Goal: Task Accomplishment & Management: Manage account settings

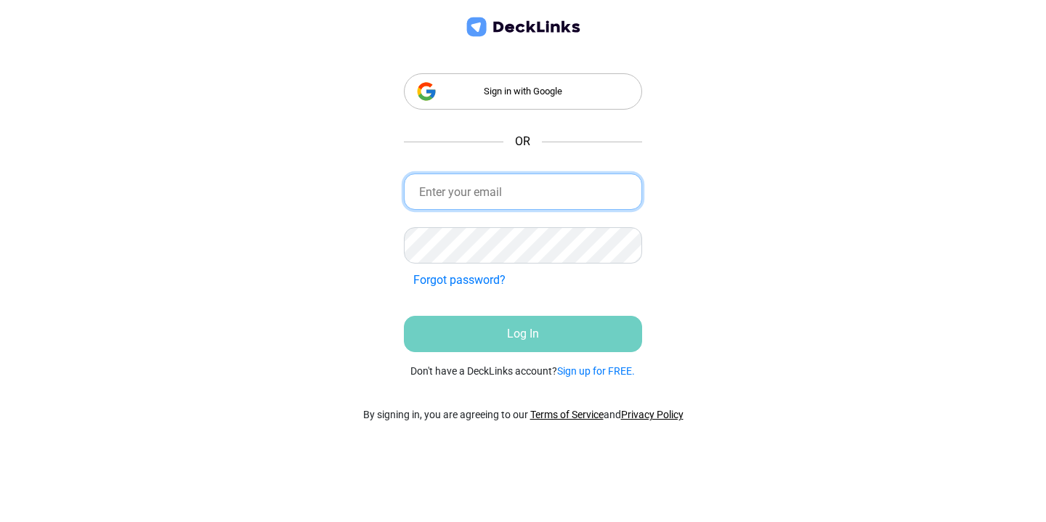
click at [503, 187] on input "email" at bounding box center [523, 192] width 239 height 36
click at [467, 184] on input "[EMAIL_ADDRESS][DOMAIN_NAME]" at bounding box center [523, 192] width 239 height 36
click at [467, 184] on input "evie.ward4@gmail.com" at bounding box center [523, 192] width 239 height 36
type input "[EMAIL_ADDRESS][DOMAIN_NAME]"
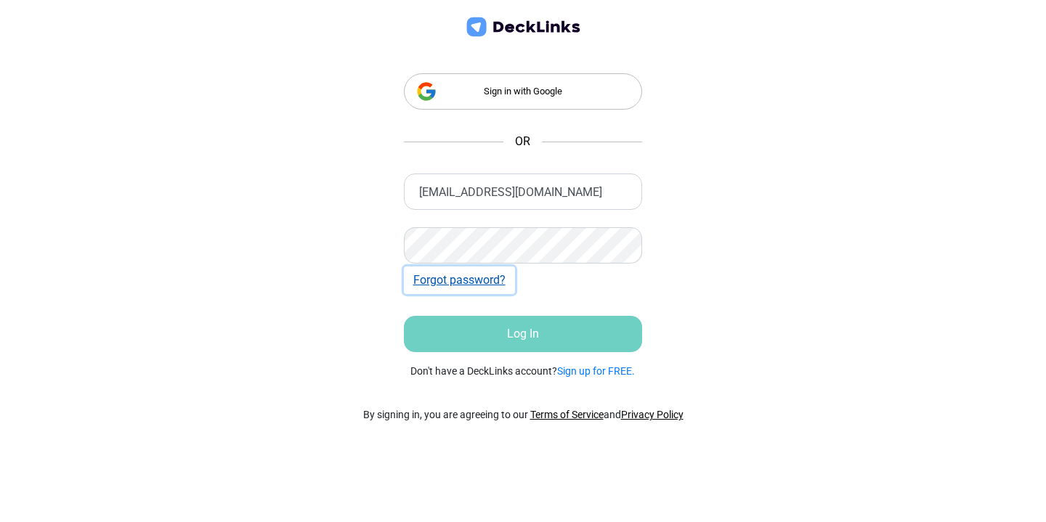
click at [501, 275] on button "Forgot password?" at bounding box center [459, 281] width 111 height 28
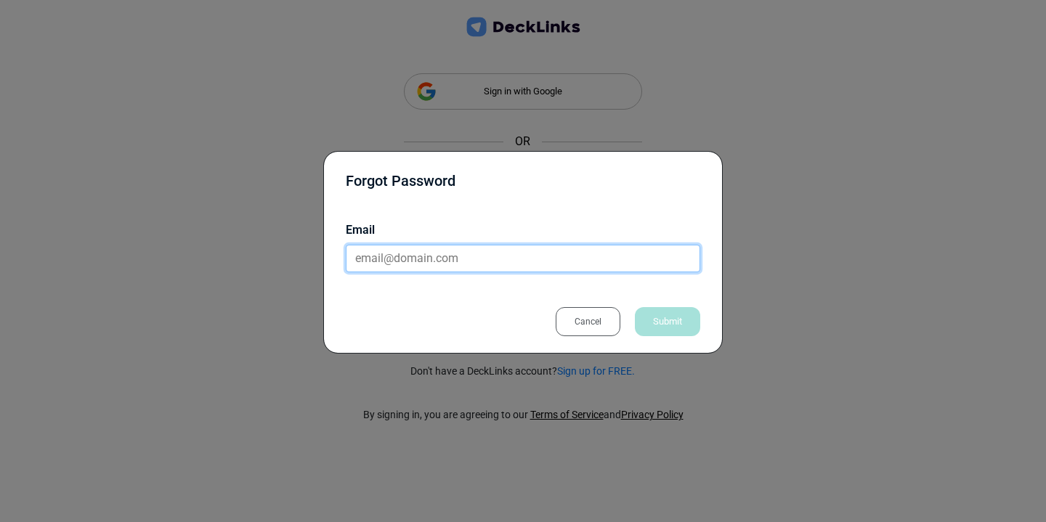
click at [420, 252] on input "email" at bounding box center [523, 259] width 355 height 28
type input "[EMAIL_ADDRESS][DOMAIN_NAME]"
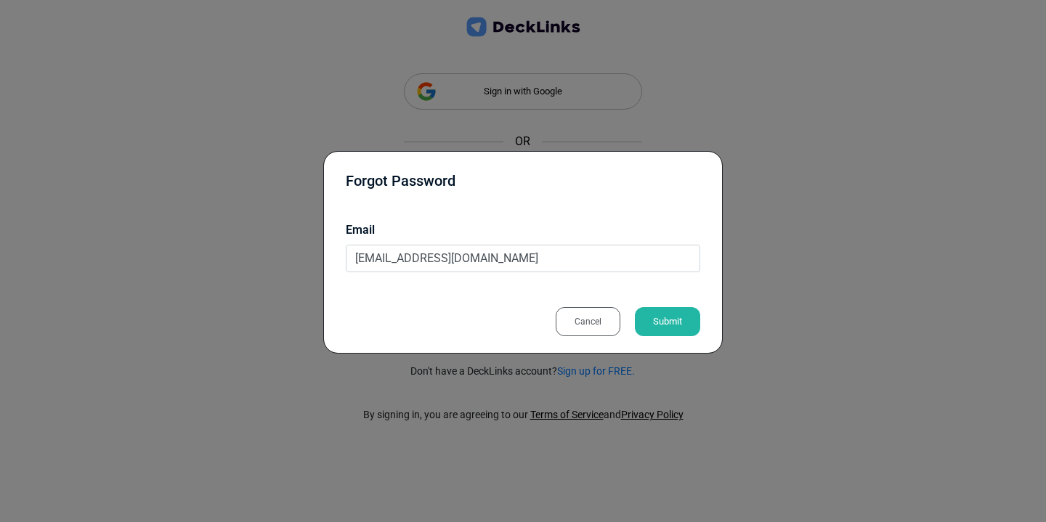
click at [673, 323] on div "Submit" at bounding box center [667, 321] width 65 height 29
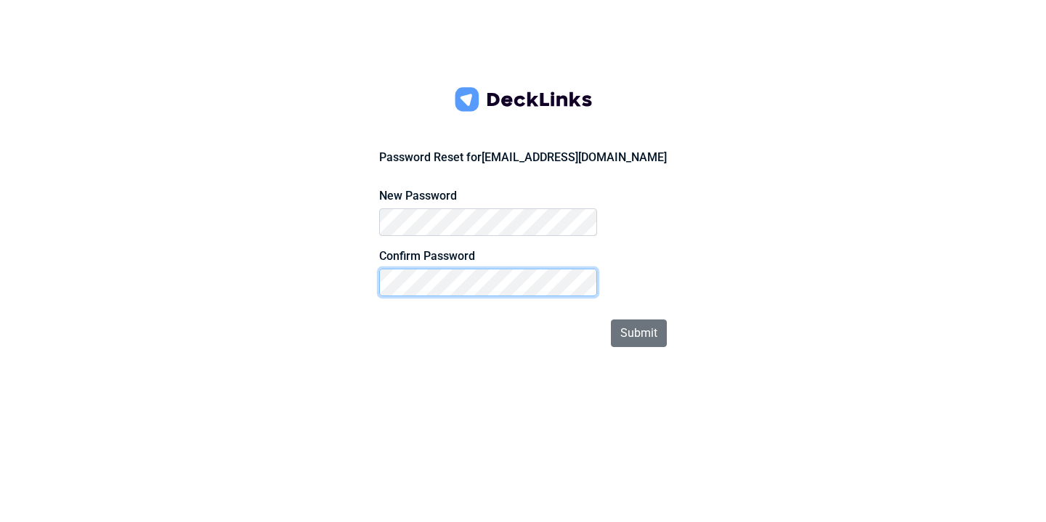
click button "Submit" at bounding box center [639, 334] width 56 height 28
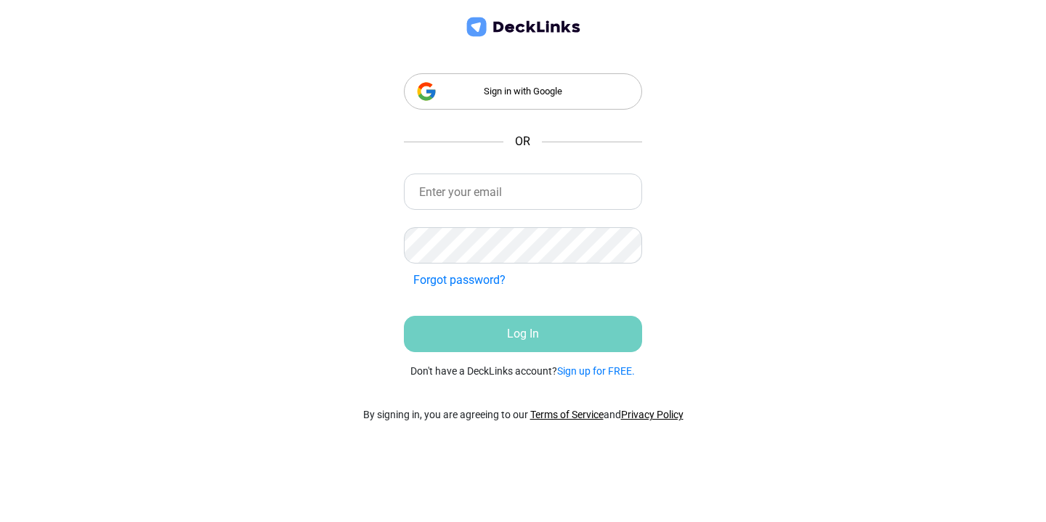
click at [315, 288] on div "Sign in with Google OR Incorrect Credentials Forgot password? Incorrect Credent…" at bounding box center [523, 261] width 1046 height 522
click at [470, 192] on input "email" at bounding box center [523, 192] width 239 height 36
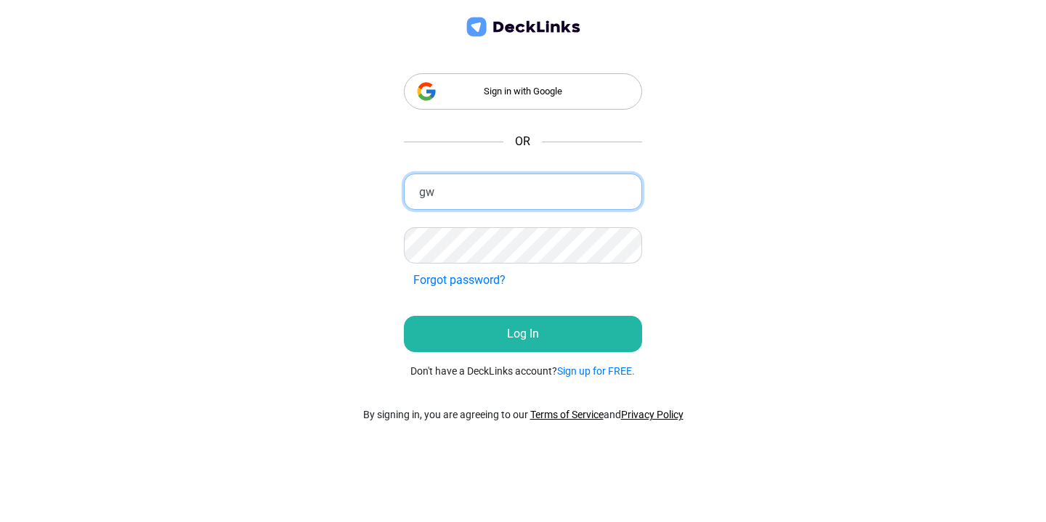
type input "[EMAIL_ADDRESS][DOMAIN_NAME]"
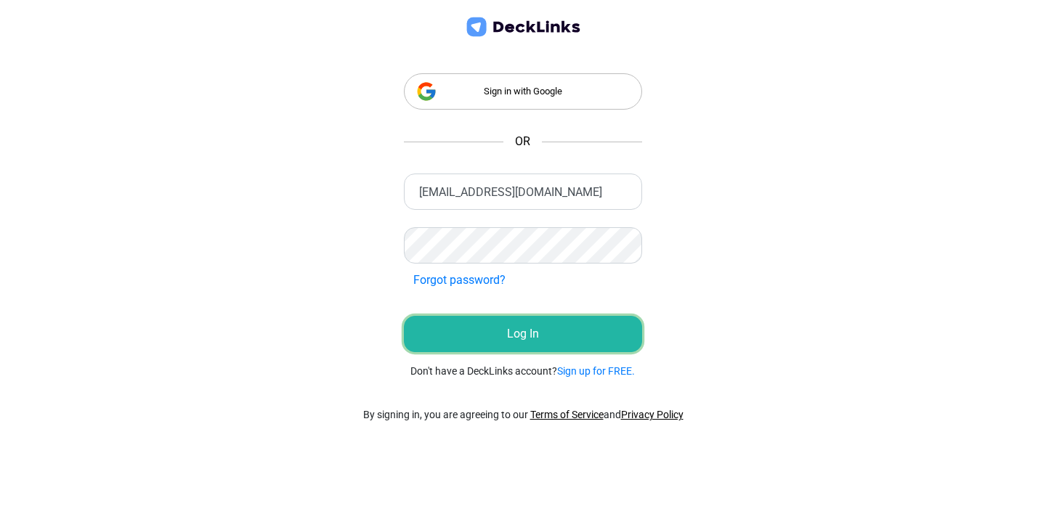
click at [533, 329] on button "Log In" at bounding box center [523, 334] width 239 height 36
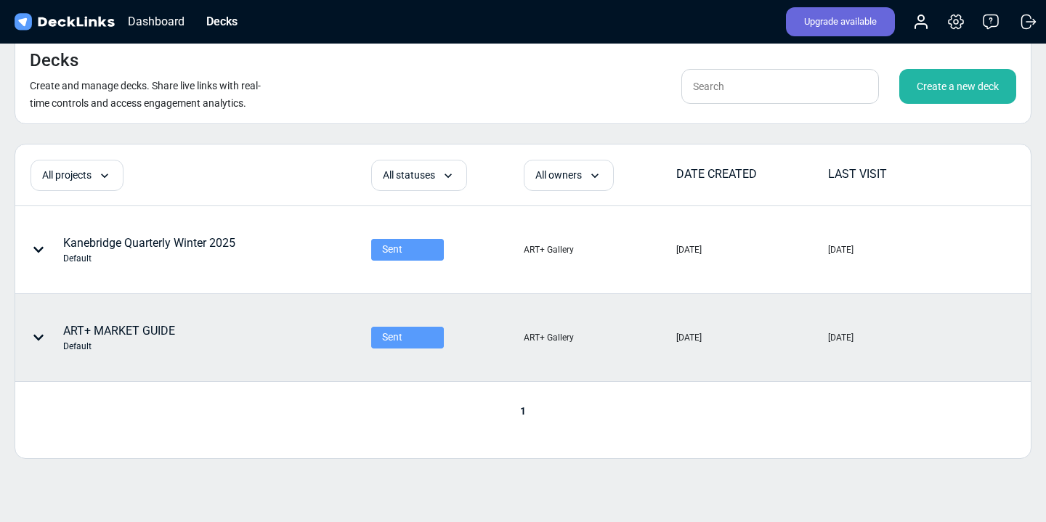
click at [335, 332] on div "ART+ MARKET GUIDE Default" at bounding box center [193, 338] width 354 height 86
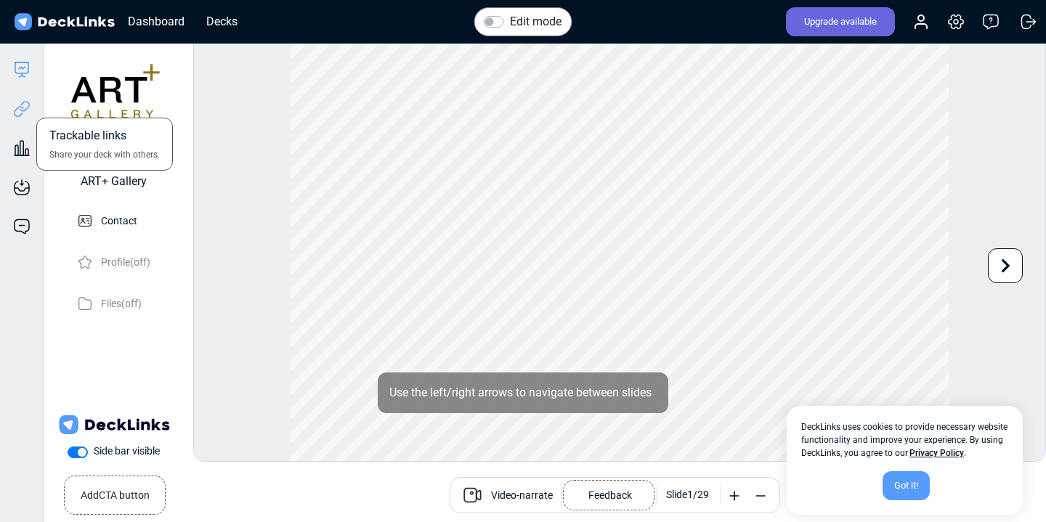
click at [20, 108] on icon at bounding box center [21, 108] width 17 height 17
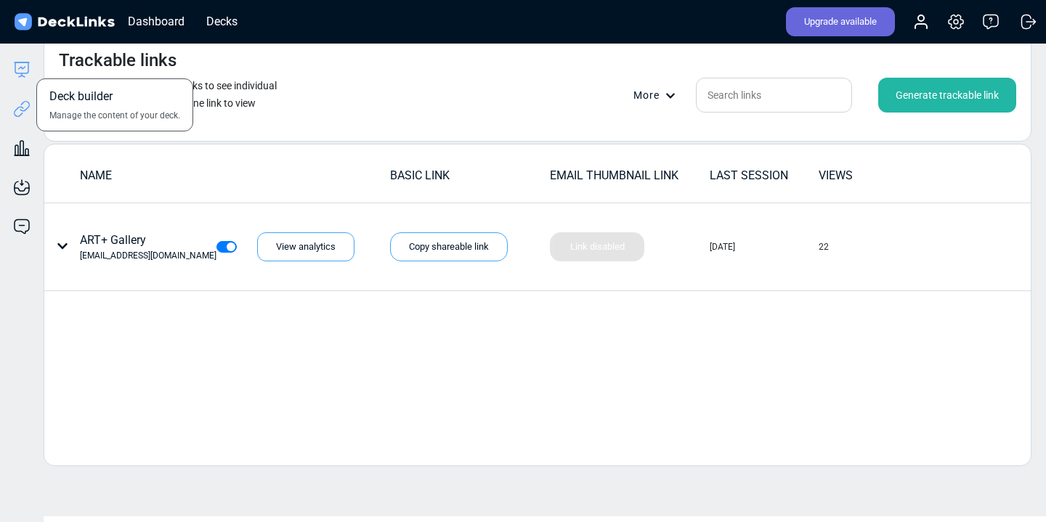
click at [21, 73] on icon at bounding box center [20, 75] width 3 height 4
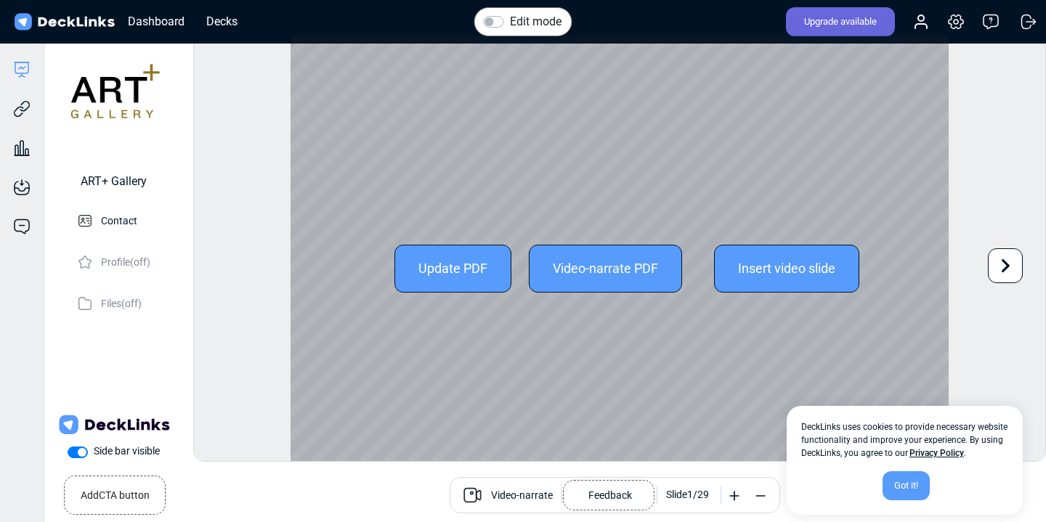
scroll to position [40, 0]
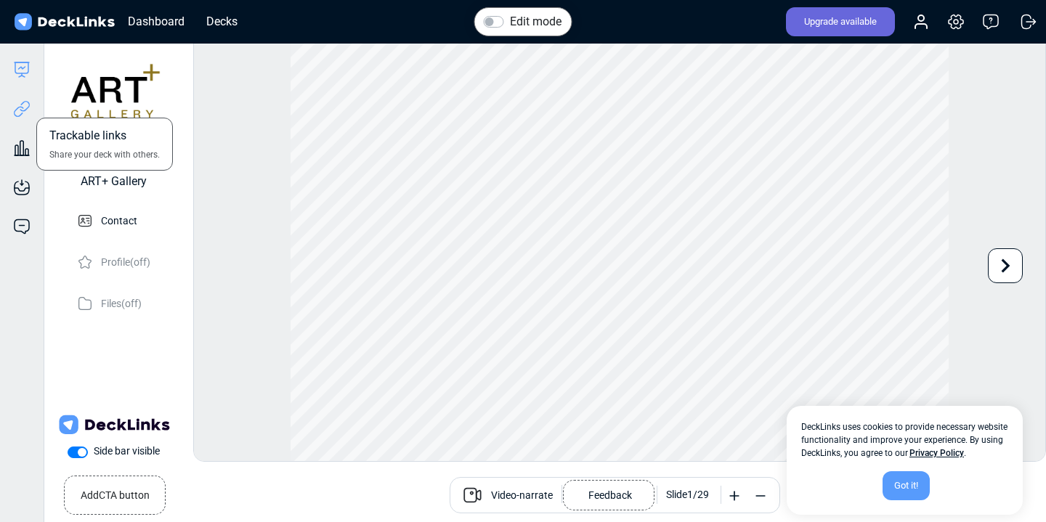
click at [18, 113] on icon at bounding box center [21, 108] width 17 height 17
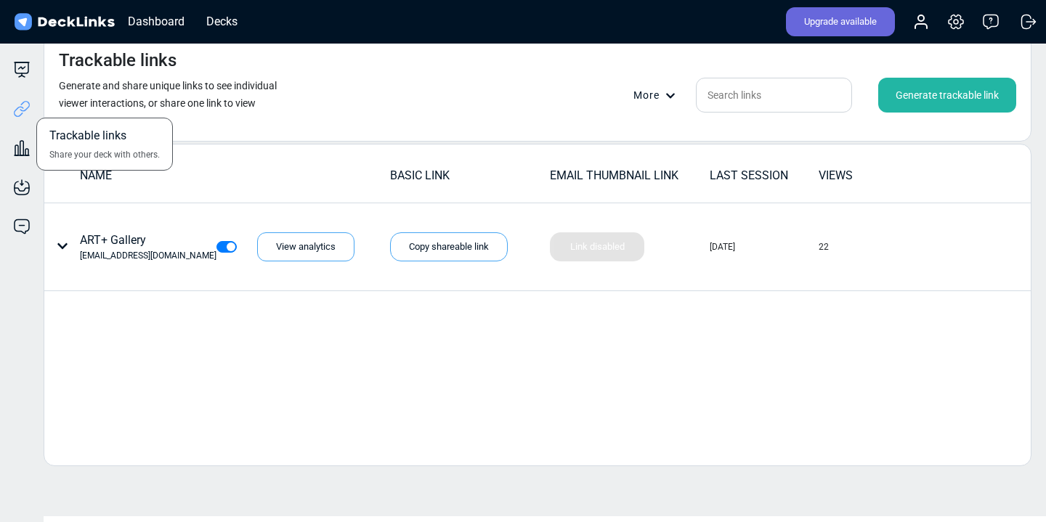
click at [20, 78] on div "Trackable links Share your deck with others." at bounding box center [22, 97] width 44 height 39
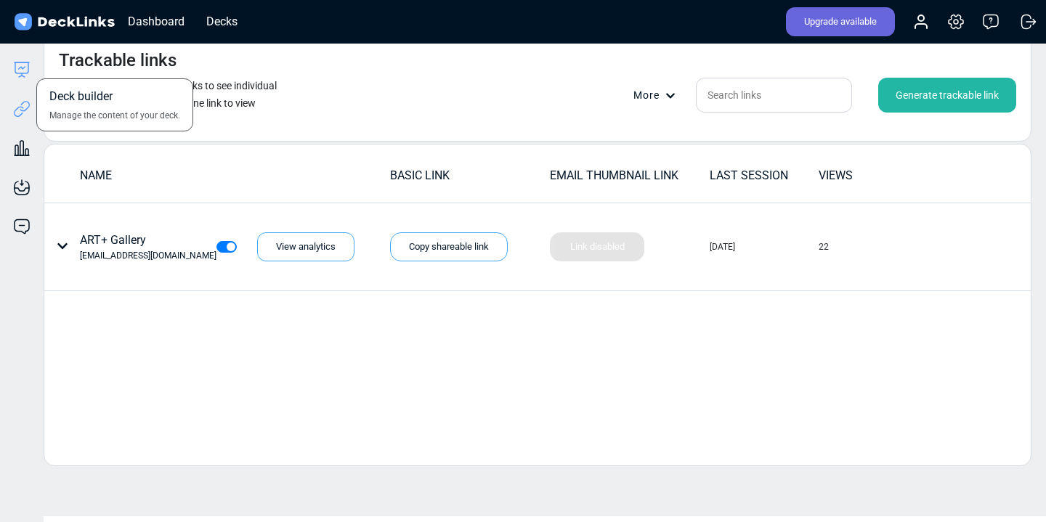
click at [24, 62] on icon at bounding box center [22, 62] width 15 height 0
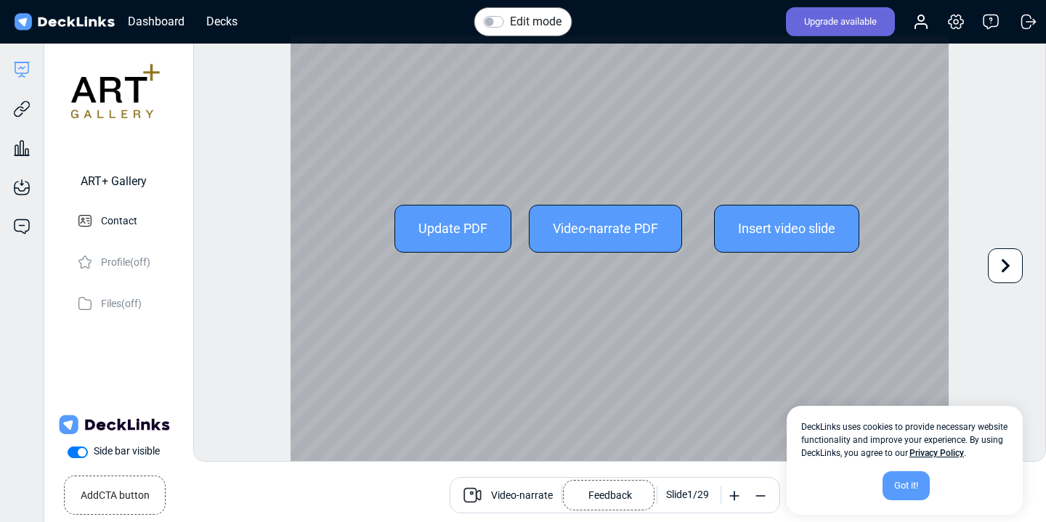
click at [600, 307] on div "Update PDF Video-narrate PDF Insert video slide" at bounding box center [620, 229] width 659 height 466
click at [1015, 267] on icon at bounding box center [1006, 266] width 28 height 28
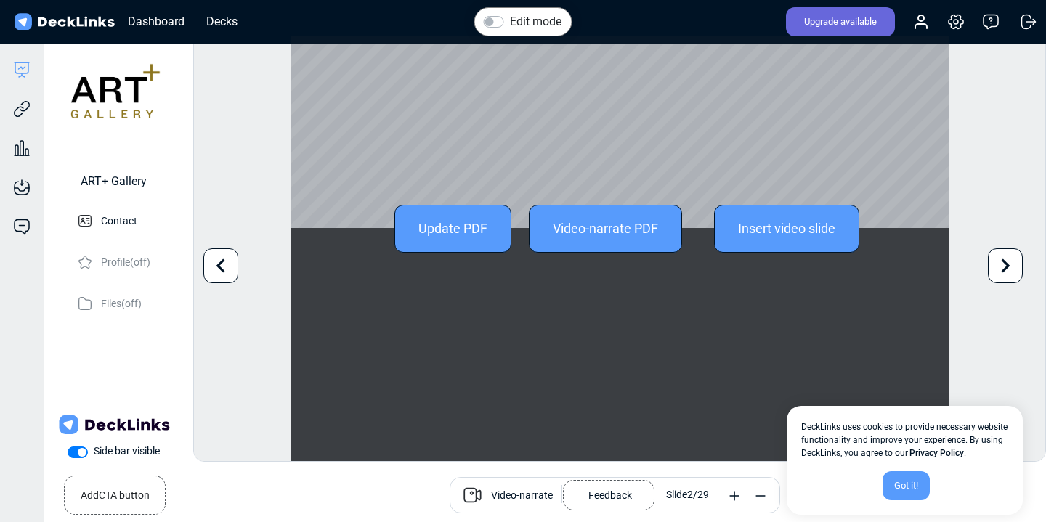
click at [1015, 267] on icon at bounding box center [1006, 266] width 28 height 28
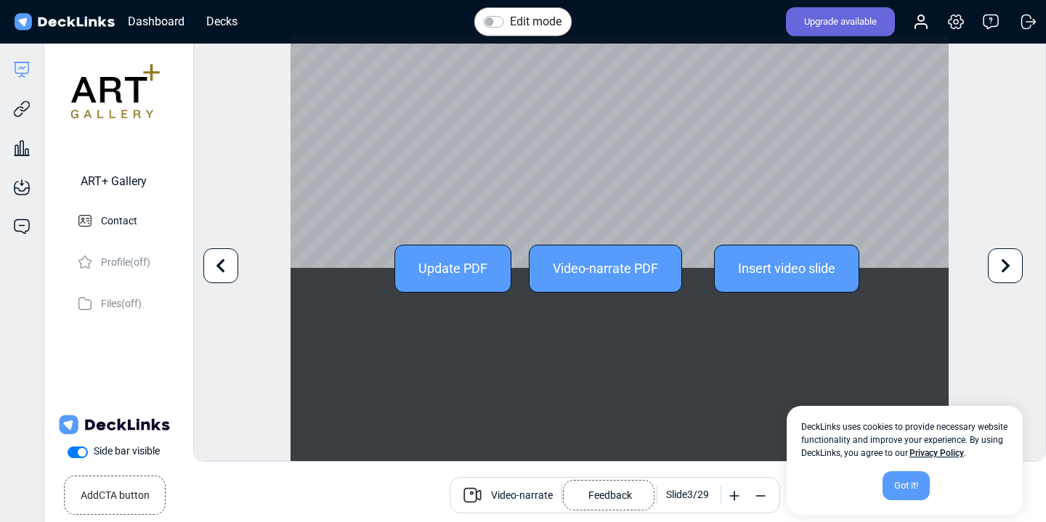
click at [995, 265] on icon at bounding box center [1006, 266] width 28 height 28
click at [1009, 270] on icon at bounding box center [1006, 266] width 28 height 28
click at [1009, 270] on div "Edit mode Change photo Updating this image will immediately apply to all of you…" at bounding box center [619, 248] width 853 height 427
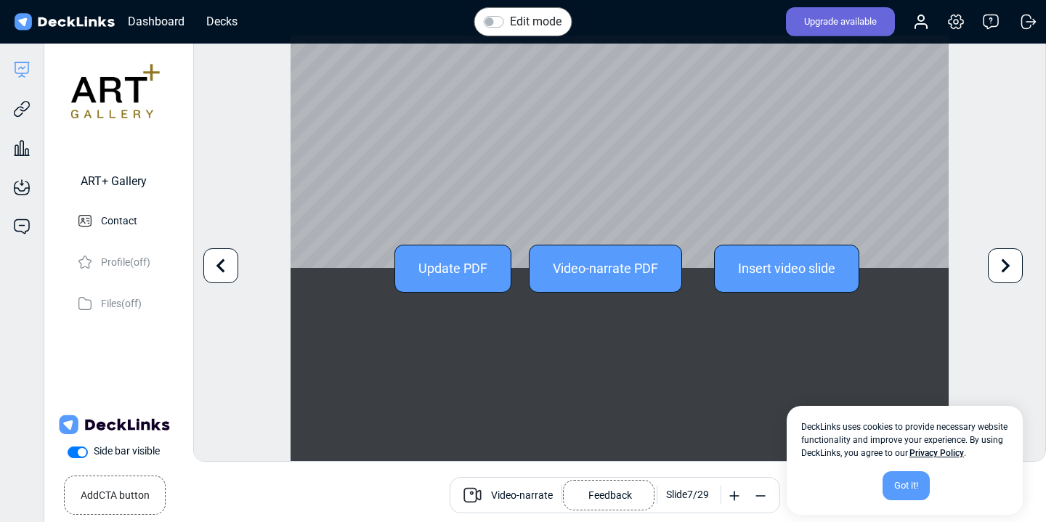
click at [1009, 270] on icon at bounding box center [1006, 266] width 28 height 28
click at [1007, 262] on icon at bounding box center [1006, 266] width 9 height 14
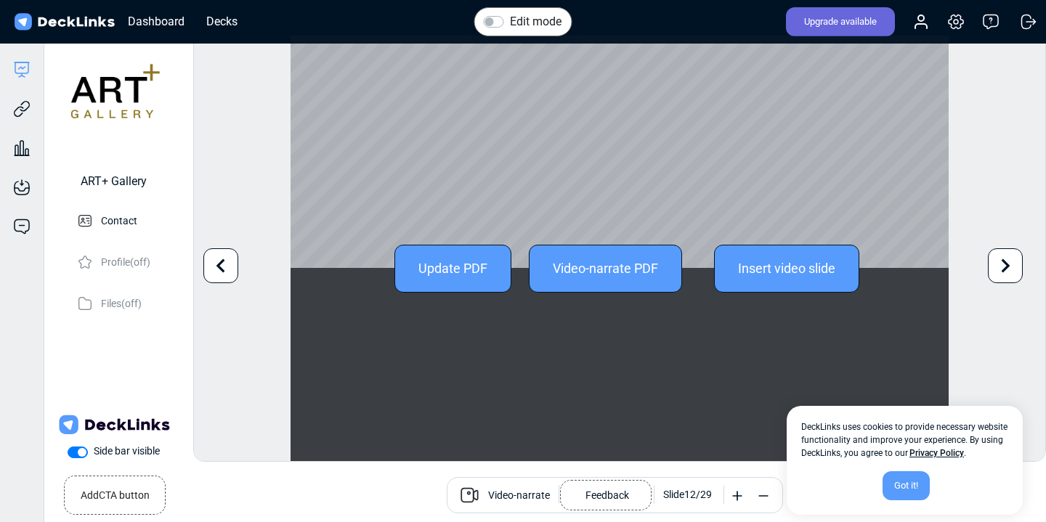
click at [1007, 262] on icon at bounding box center [1006, 266] width 9 height 14
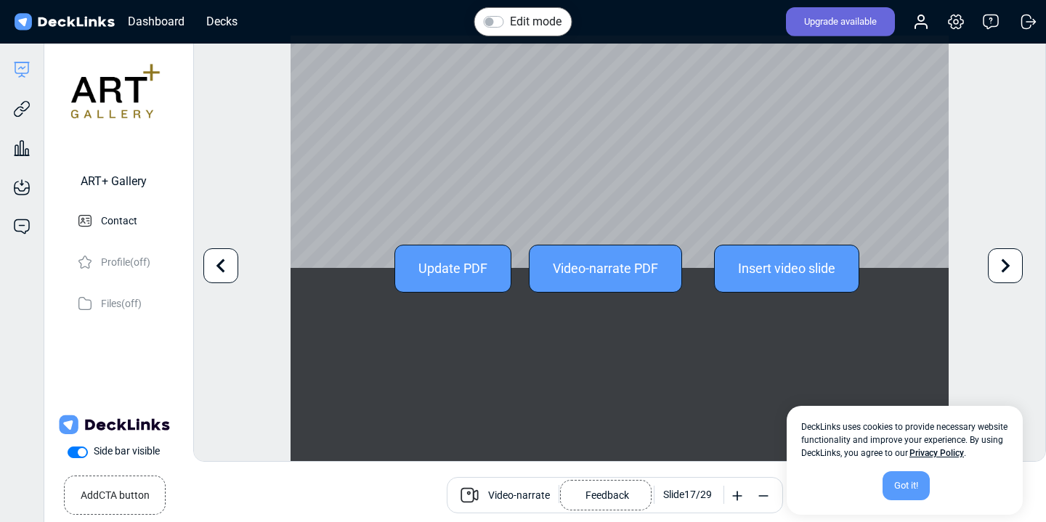
click at [1007, 262] on icon at bounding box center [1006, 266] width 9 height 14
click at [1005, 269] on icon at bounding box center [1006, 266] width 9 height 14
click at [218, 259] on icon at bounding box center [221, 266] width 28 height 28
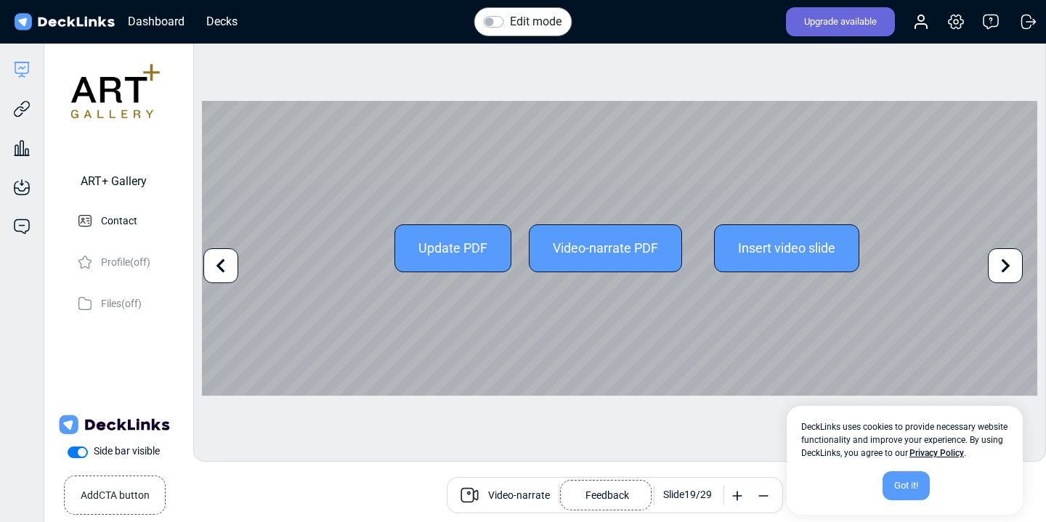
click at [995, 265] on icon at bounding box center [1006, 266] width 28 height 28
click at [1018, 269] on icon at bounding box center [1006, 266] width 28 height 28
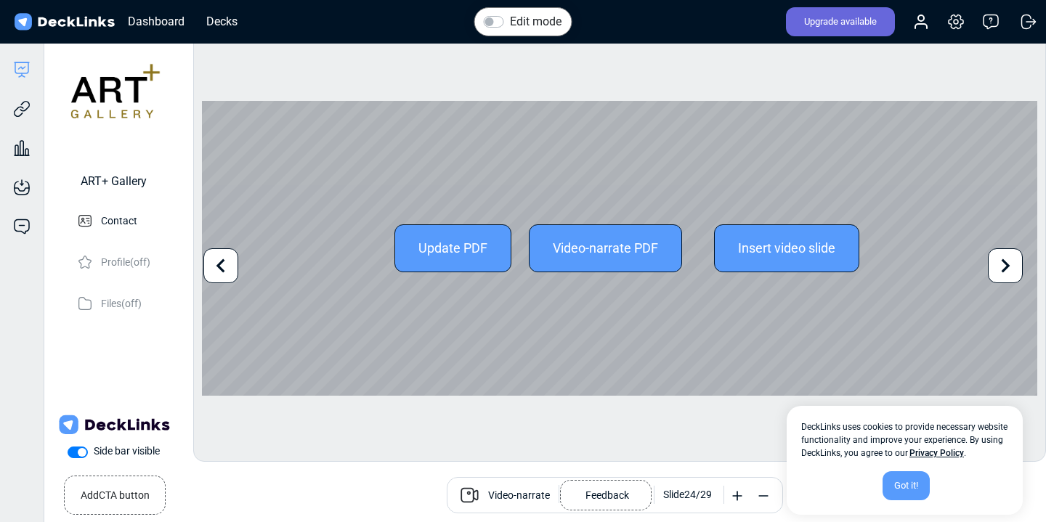
click at [1018, 269] on icon at bounding box center [1006, 266] width 28 height 28
click at [217, 256] on icon at bounding box center [221, 266] width 28 height 28
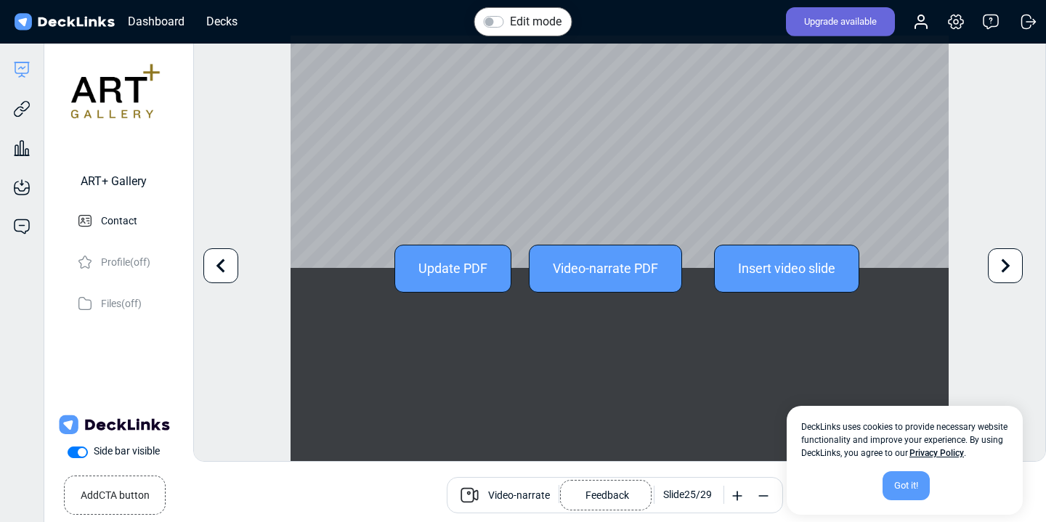
click at [217, 256] on icon at bounding box center [221, 266] width 28 height 28
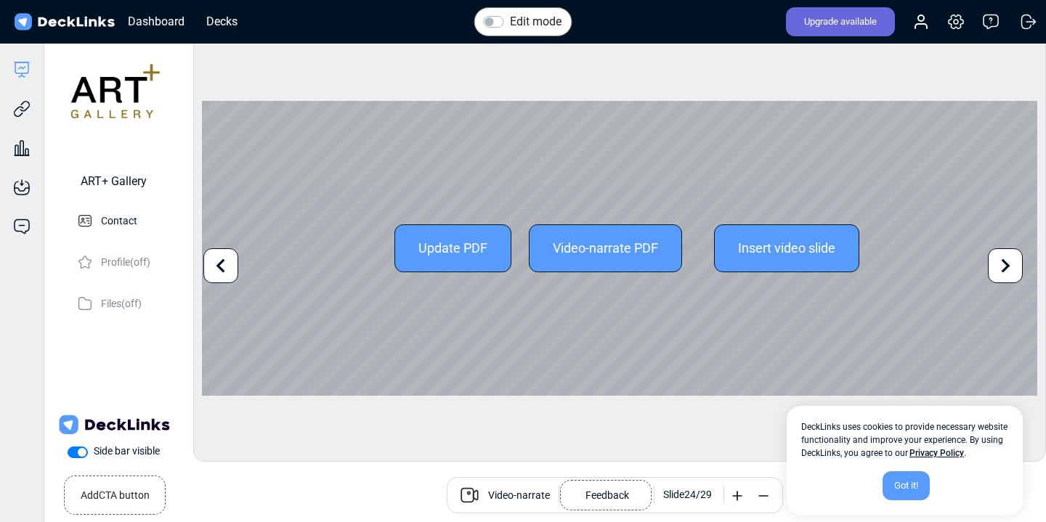
click at [223, 265] on icon at bounding box center [221, 266] width 28 height 28
click at [1007, 272] on icon at bounding box center [1006, 266] width 28 height 28
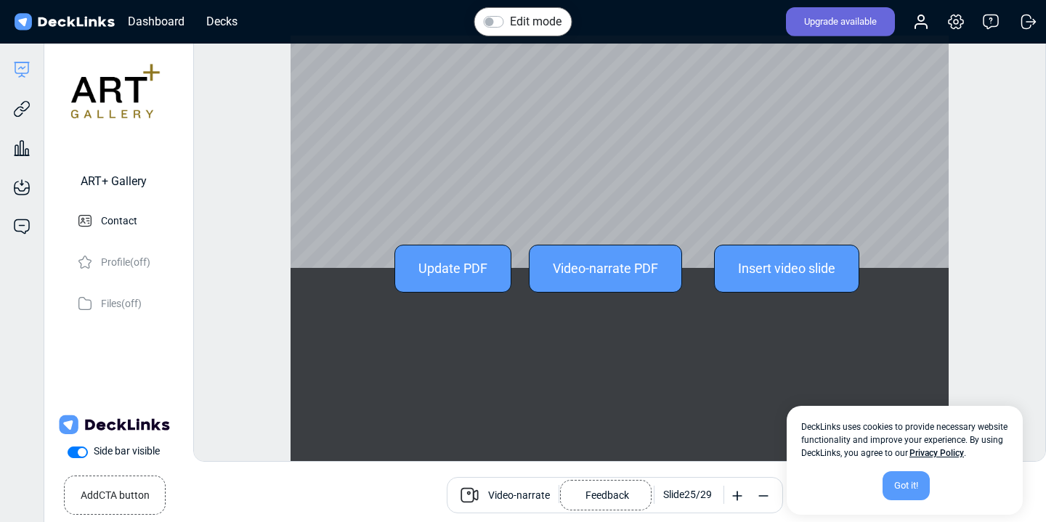
click at [1007, 272] on div "Edit mode Change photo Updating this image will immediately apply to all of you…" at bounding box center [619, 248] width 853 height 427
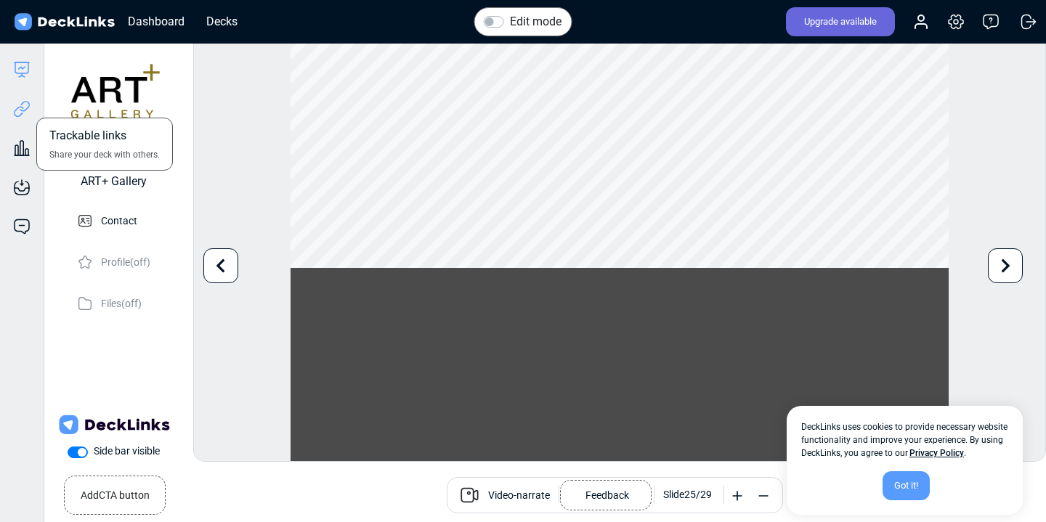
click at [14, 107] on icon at bounding box center [21, 108] width 17 height 17
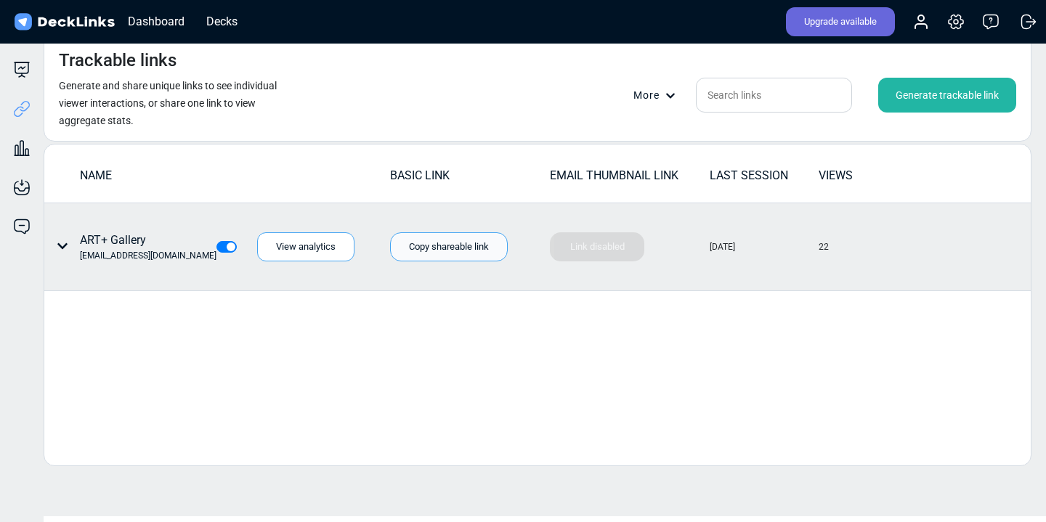
click at [459, 252] on div "Copy shareable link" at bounding box center [449, 247] width 118 height 29
click at [458, 241] on div "Copy shareable link" at bounding box center [449, 247] width 118 height 29
